Goal: Find specific page/section: Find specific page/section

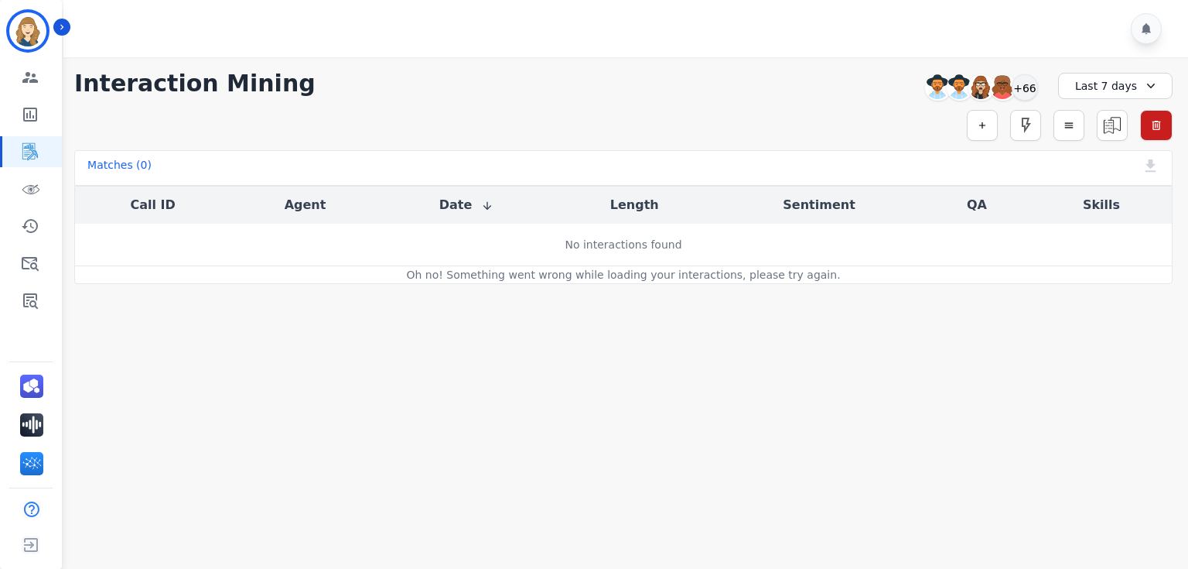
click at [1117, 84] on div "Last 7 days" at bounding box center [1115, 86] width 114 height 26
click at [1105, 196] on li "Last 14 days" at bounding box center [1125, 195] width 77 height 15
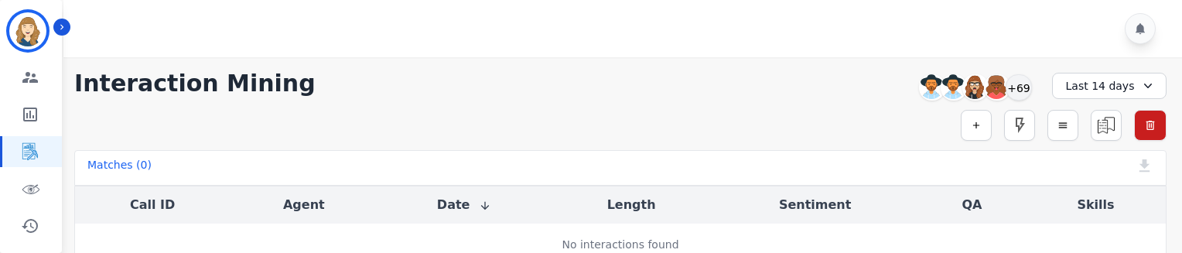
click at [1112, 90] on div "Last 14 days" at bounding box center [1109, 86] width 114 height 26
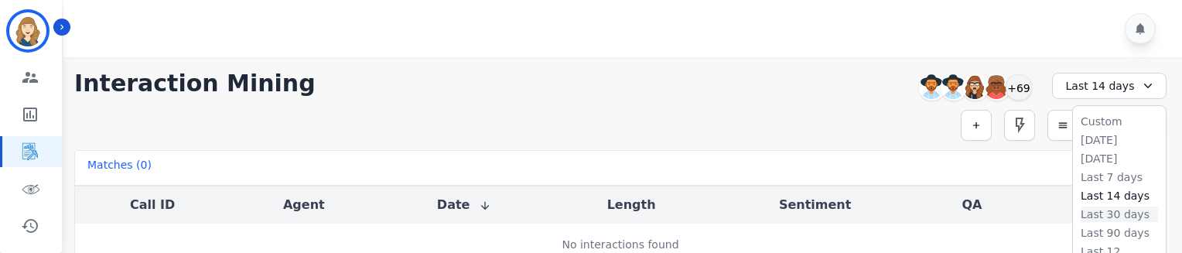
click at [1105, 218] on li "Last 30 days" at bounding box center [1119, 214] width 77 height 15
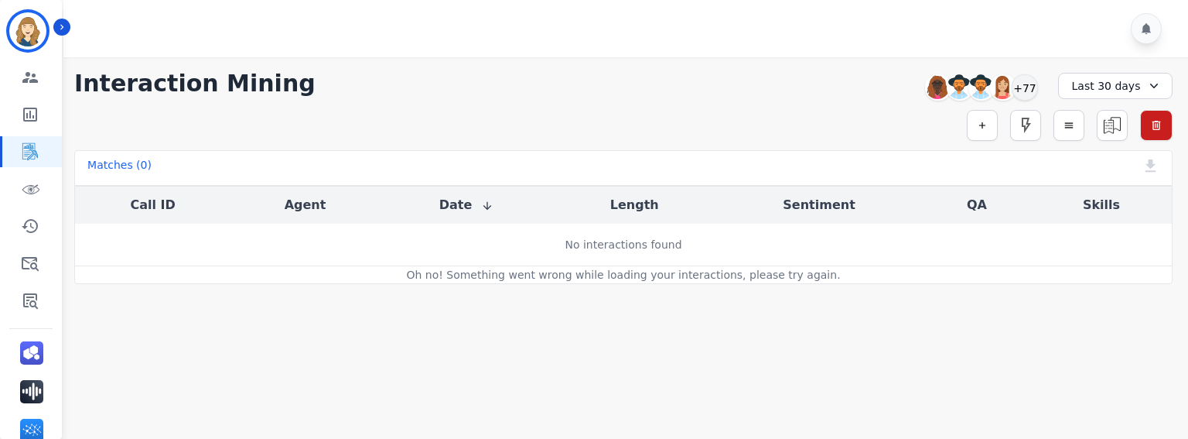
click at [1114, 86] on div "Last 30 days" at bounding box center [1115, 86] width 114 height 26
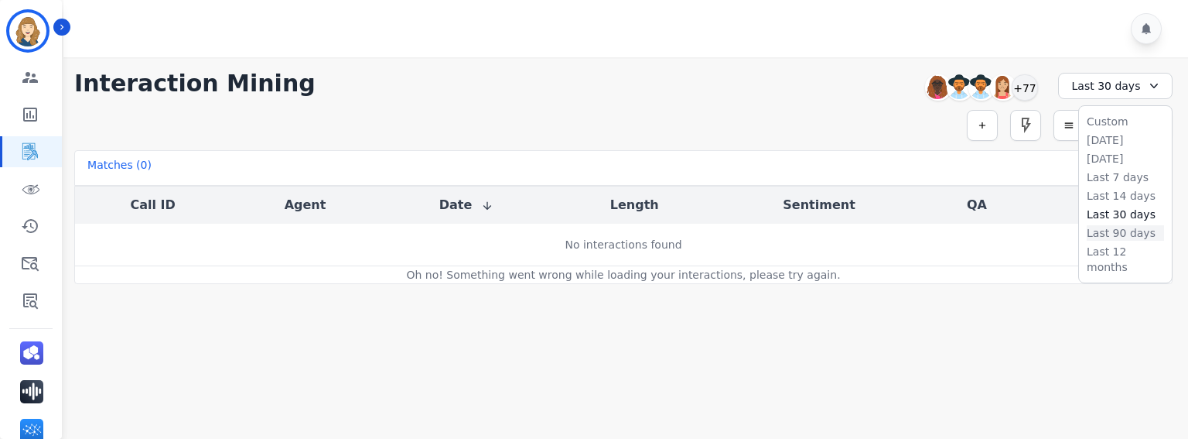
click at [1109, 226] on li "Last 90 days" at bounding box center [1125, 232] width 77 height 15
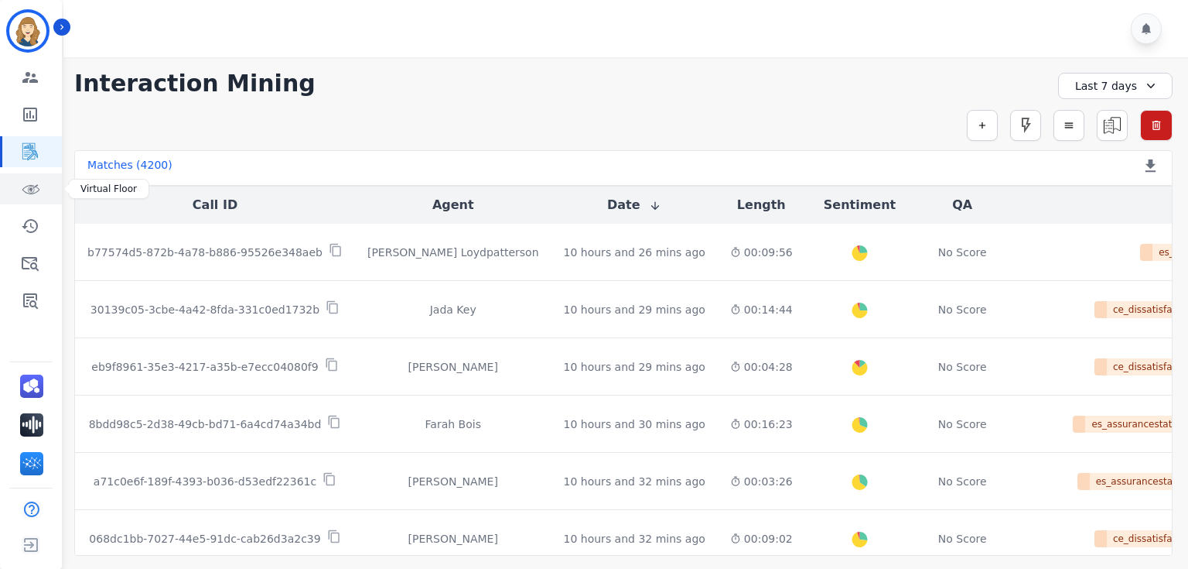
click at [35, 192] on icon "Sidebar" at bounding box center [30, 188] width 19 height 19
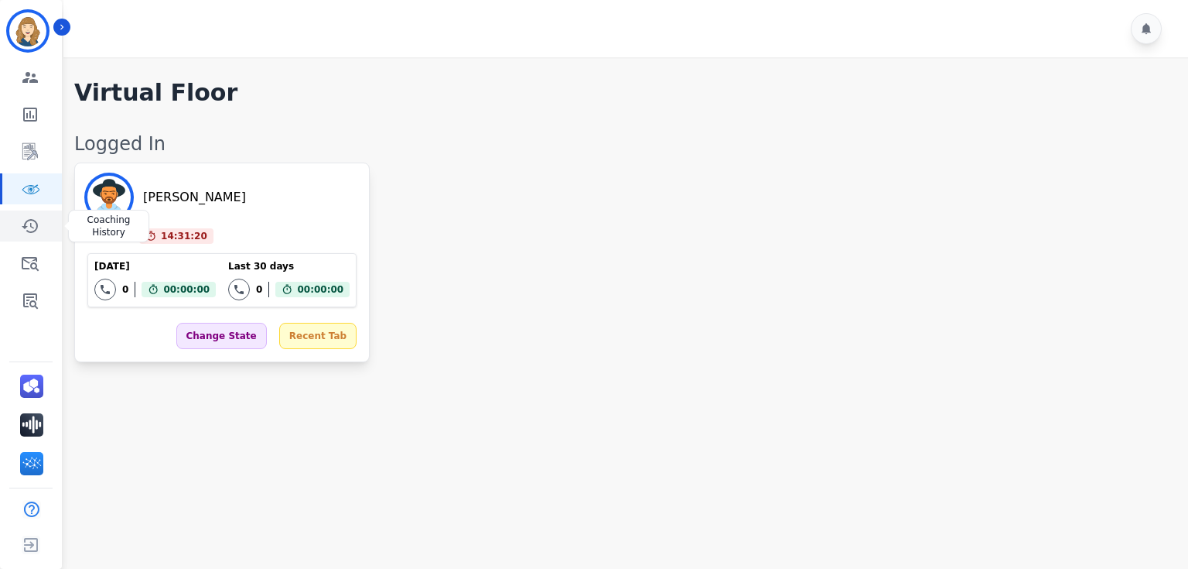
click at [26, 220] on icon "Sidebar" at bounding box center [30, 226] width 16 height 14
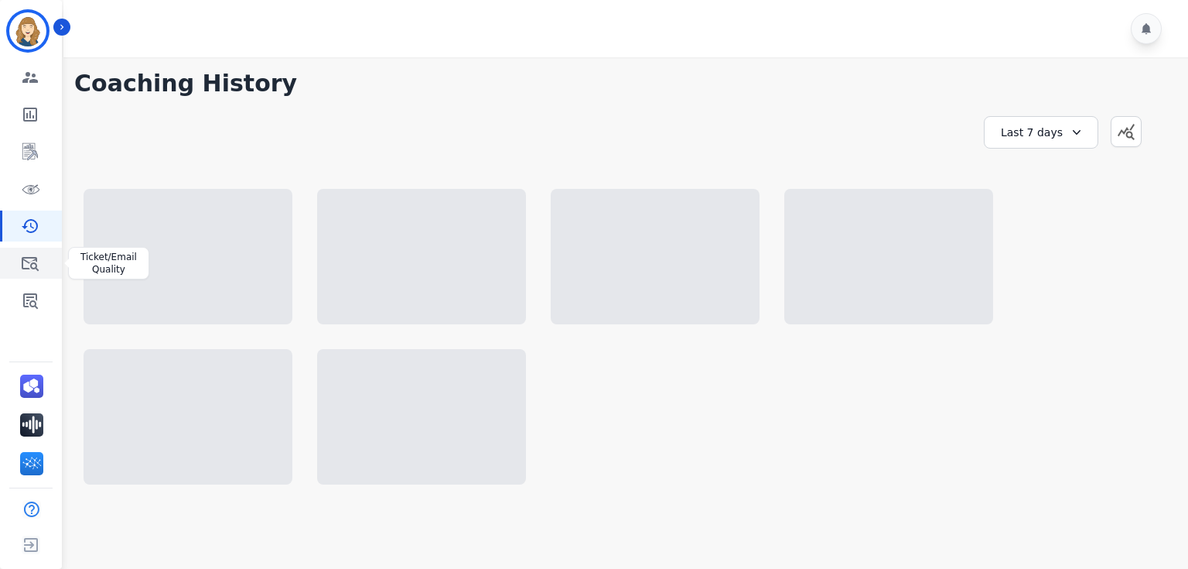
click at [22, 263] on icon "Sidebar" at bounding box center [30, 263] width 19 height 19
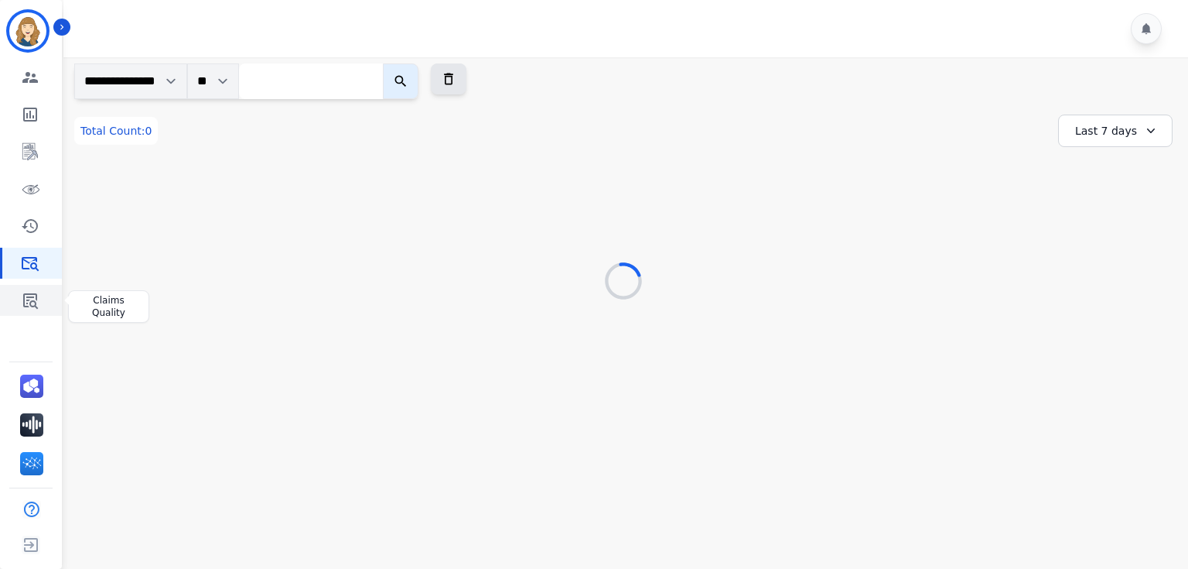
click at [17, 306] on link "Sidebar" at bounding box center [32, 300] width 60 height 31
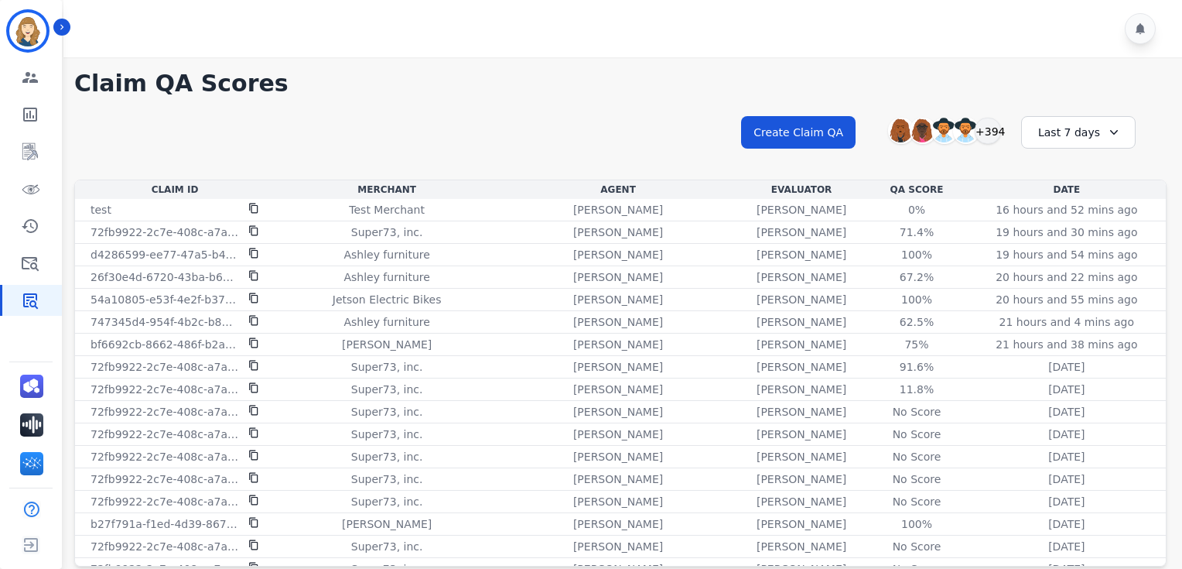
click at [1093, 124] on div "Last 7 days" at bounding box center [1078, 132] width 114 height 32
click at [1095, 296] on li "Last 12 months" at bounding box center [1088, 308] width 77 height 31
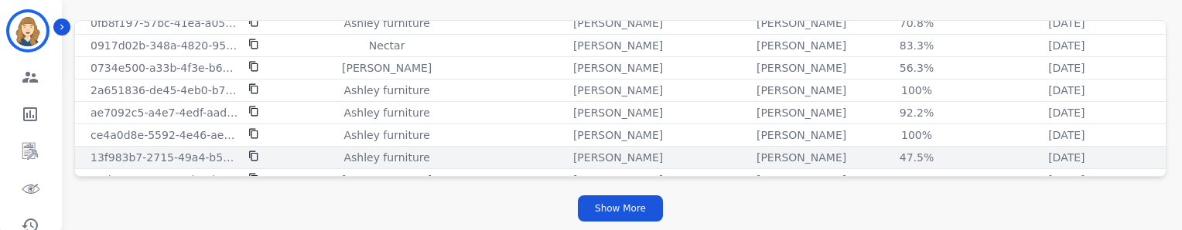
scroll to position [2096, 0]
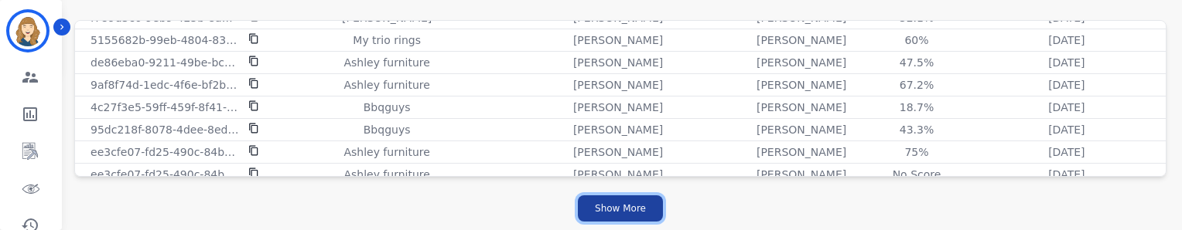
click at [630, 201] on button "Show More" at bounding box center [620, 209] width 85 height 26
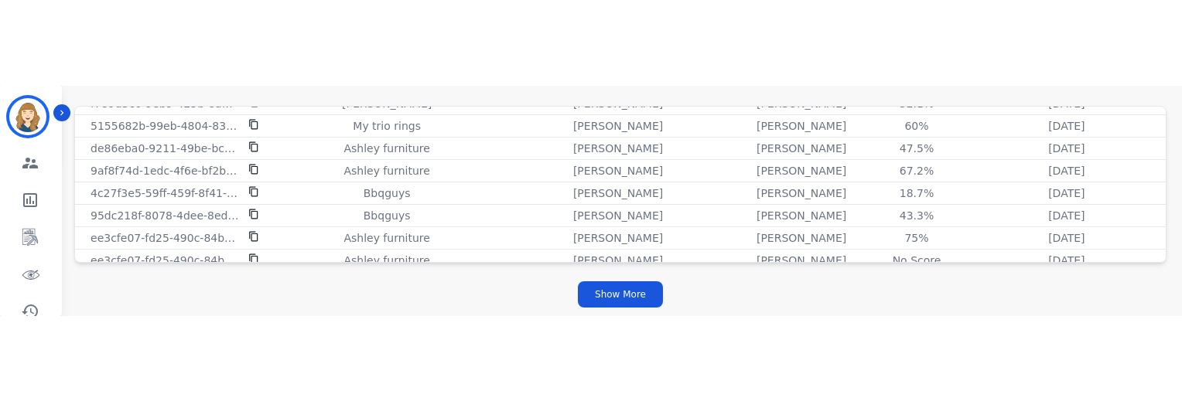
scroll to position [104, 0]
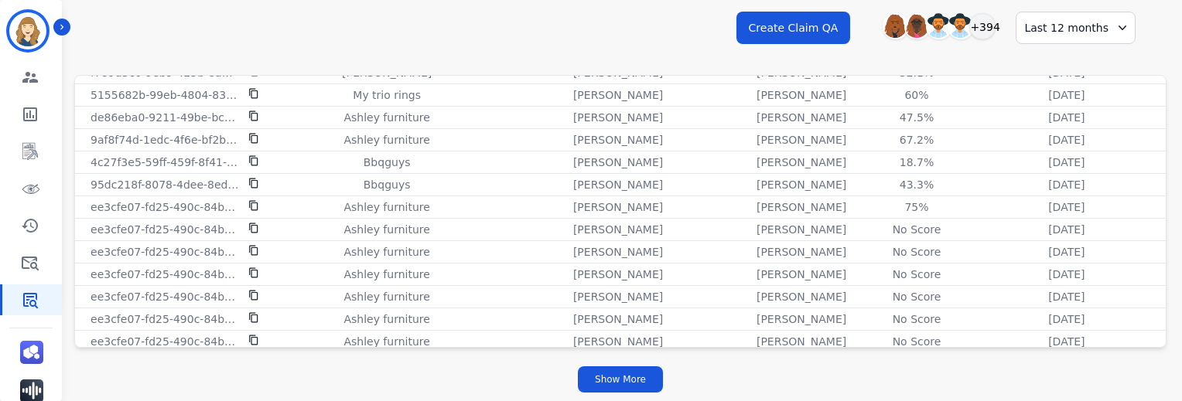
click at [476, 373] on div "Show More" at bounding box center [620, 379] width 1092 height 45
click at [609, 388] on button "Show More" at bounding box center [620, 380] width 85 height 26
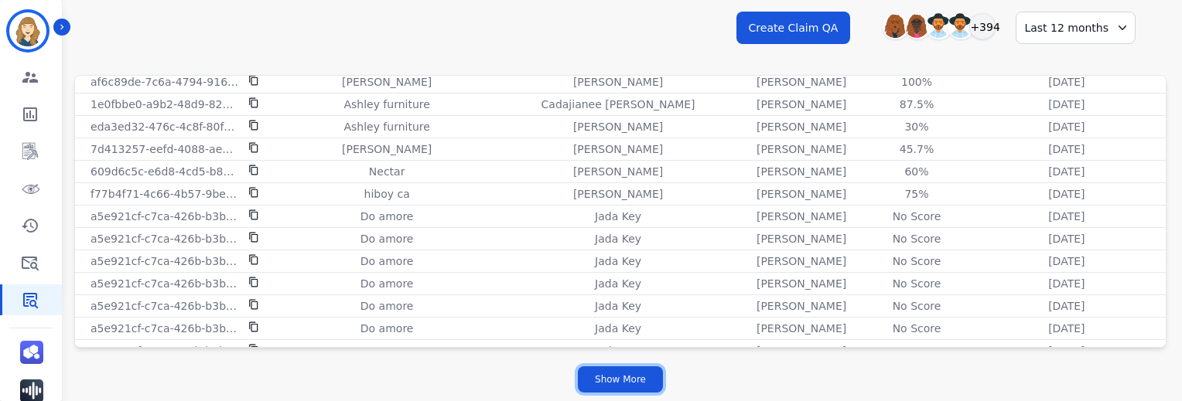
scroll to position [6435, 0]
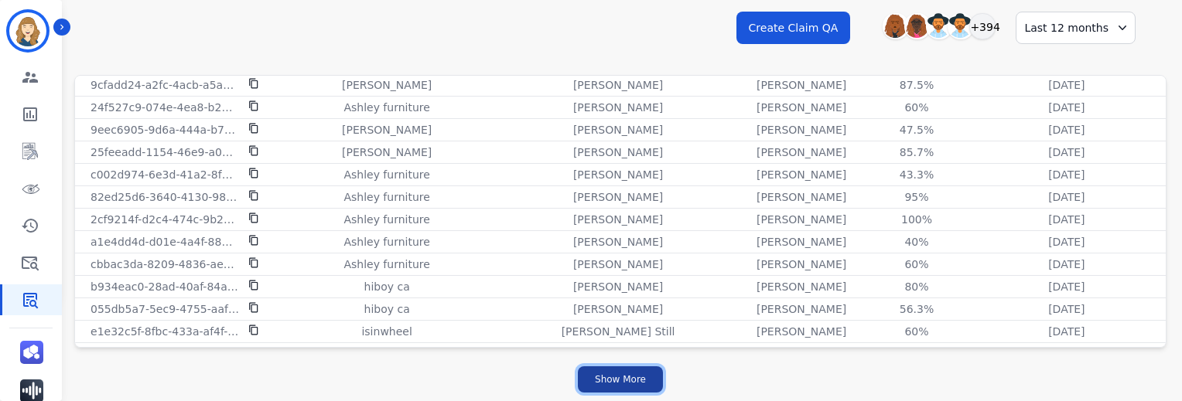
click at [616, 377] on button "Show More" at bounding box center [620, 380] width 85 height 26
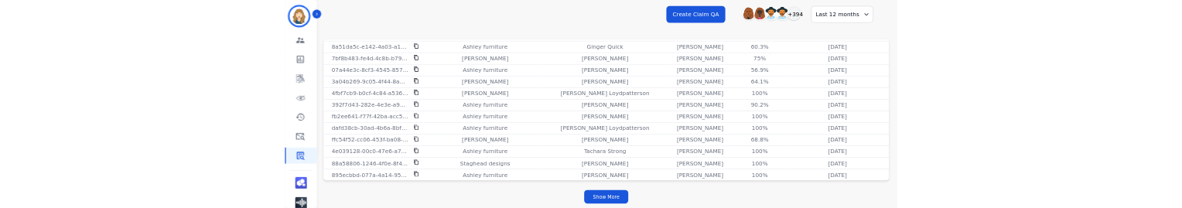
scroll to position [7412, 0]
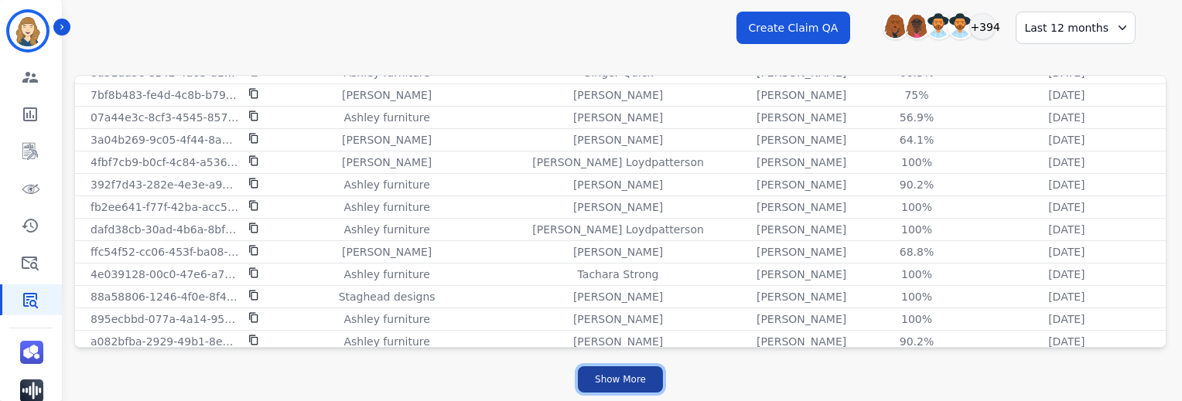
click at [622, 381] on button "Show More" at bounding box center [620, 380] width 85 height 26
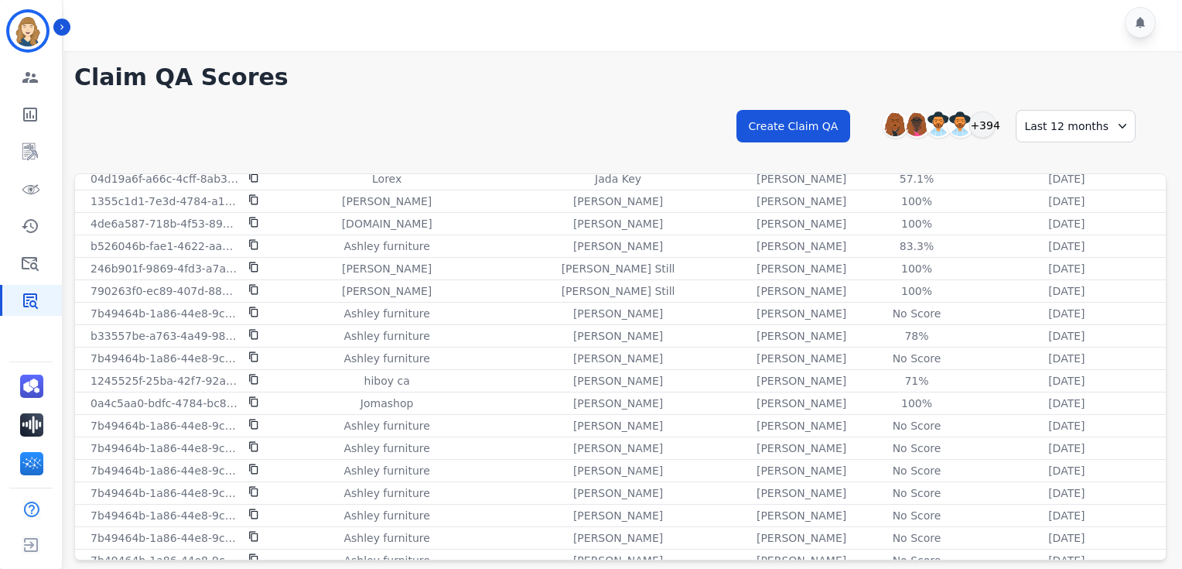
scroll to position [9632, 0]
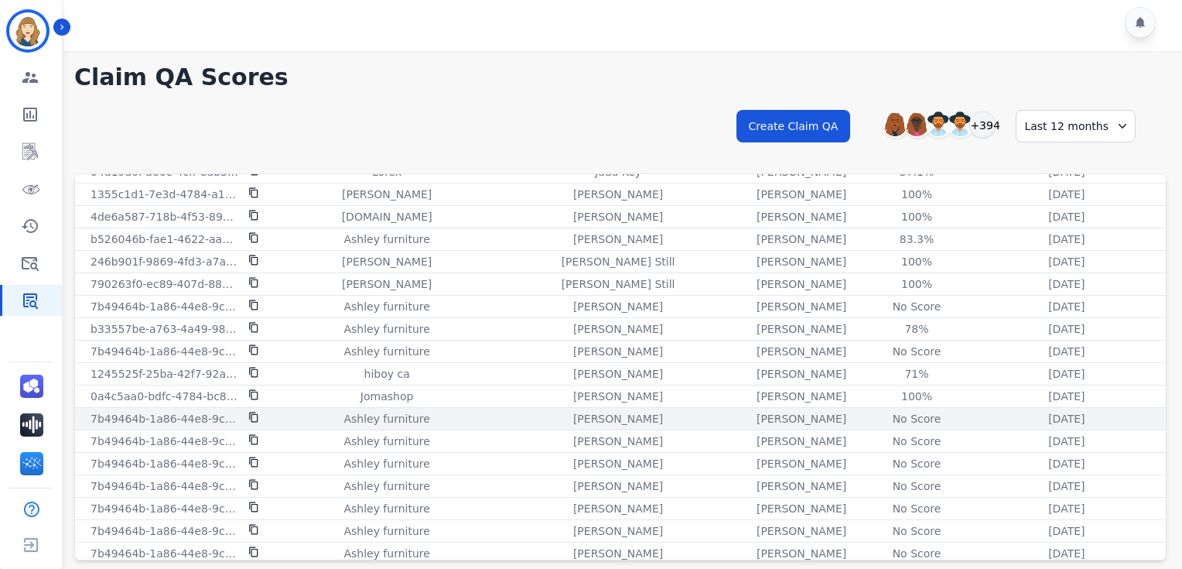
click at [254, 411] on icon at bounding box center [253, 416] width 11 height 11
